Goal: Find specific page/section: Find specific page/section

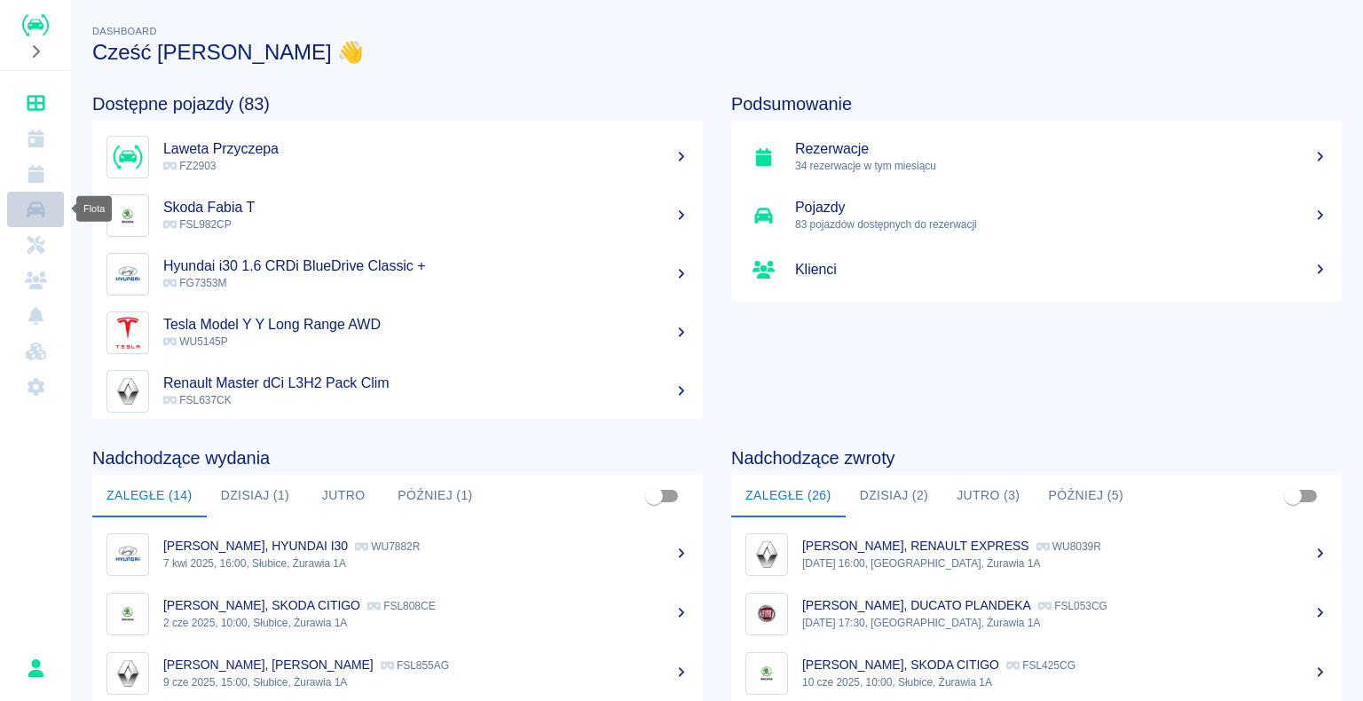
click at [35, 211] on icon "Flota" at bounding box center [36, 209] width 18 height 16
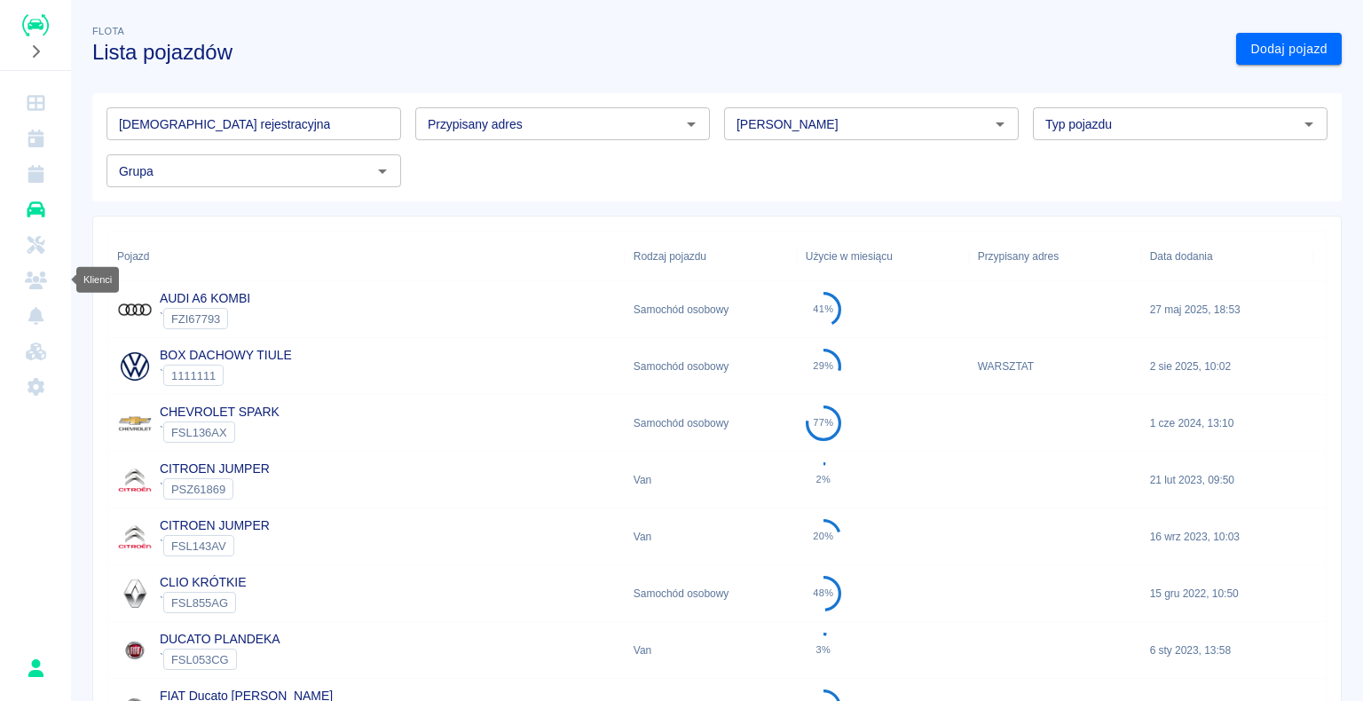
click at [36, 275] on icon "Klienci" at bounding box center [36, 281] width 22 height 18
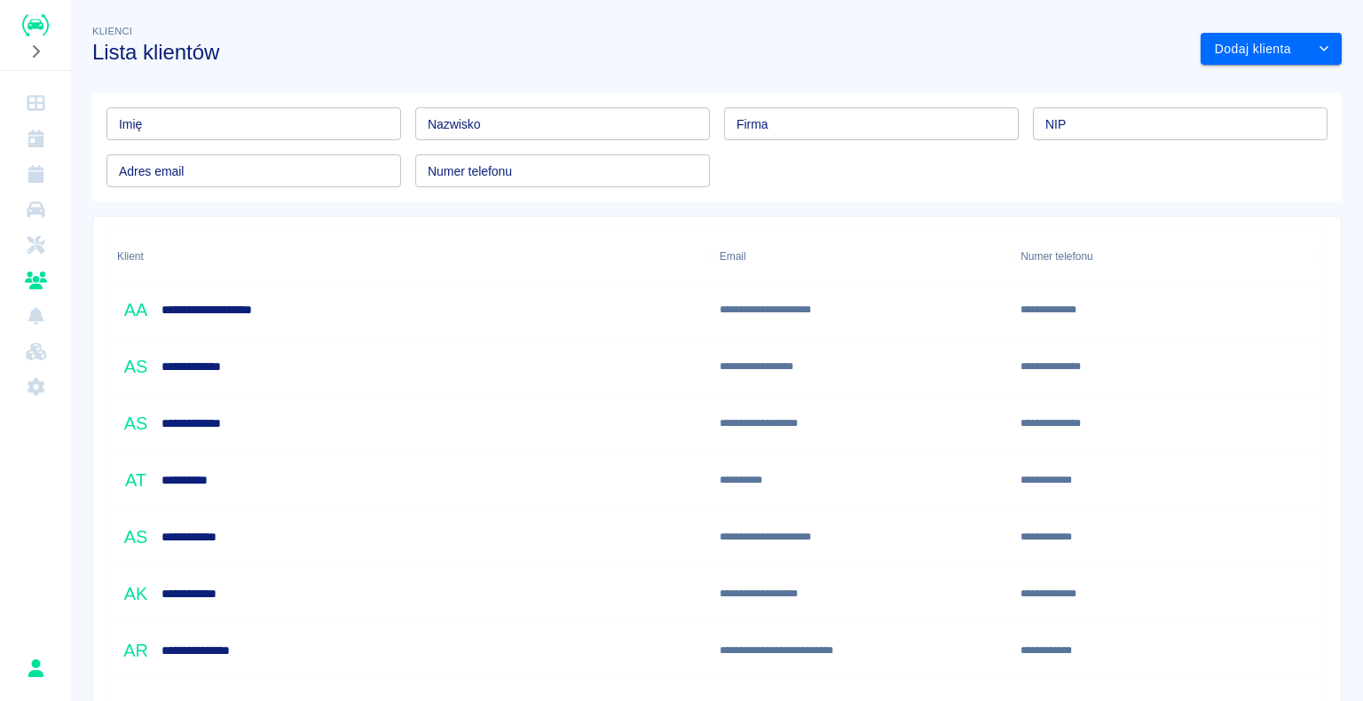
click at [504, 165] on input "Numer telefonu" at bounding box center [562, 170] width 295 height 33
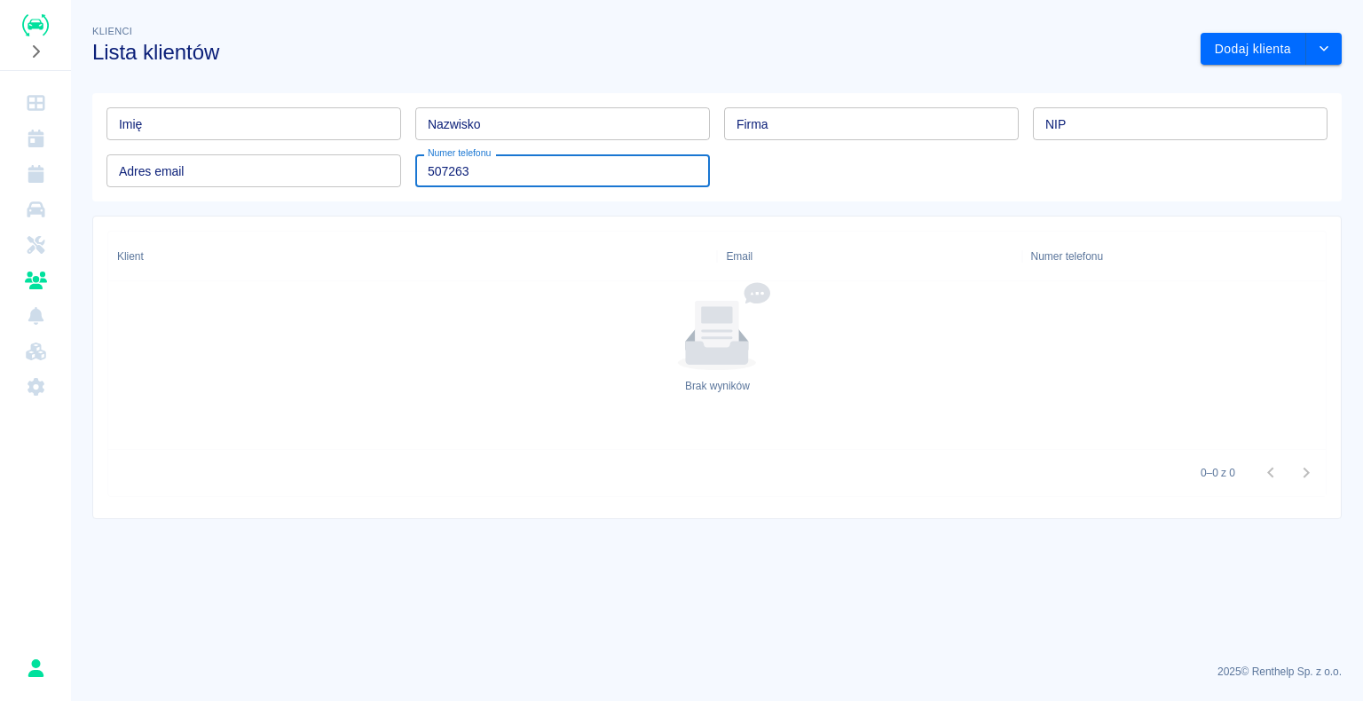
type input "507263"
